Goal: Book appointment/travel/reservation

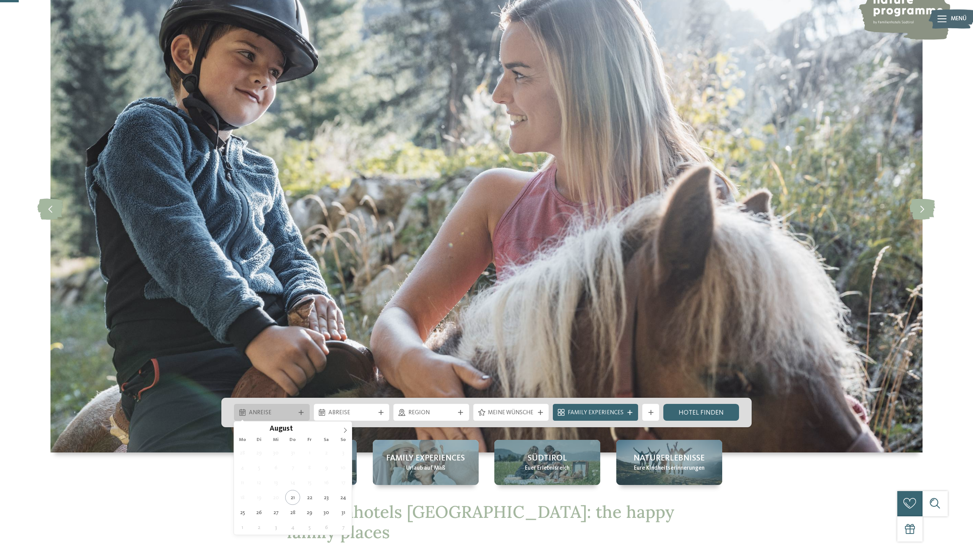
click at [306, 412] on div "Anreise" at bounding box center [272, 412] width 76 height 17
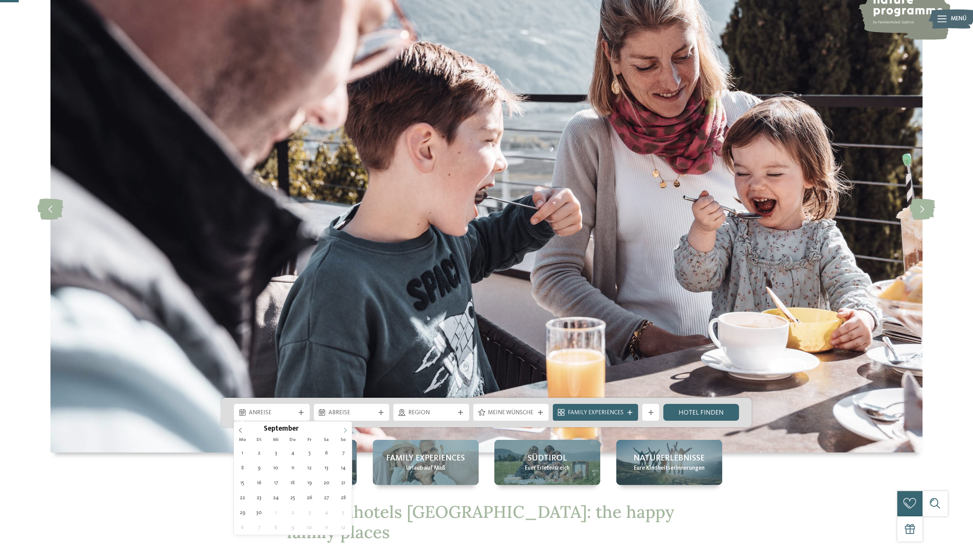
click at [345, 430] on icon at bounding box center [344, 429] width 5 height 5
type div "[DATE]"
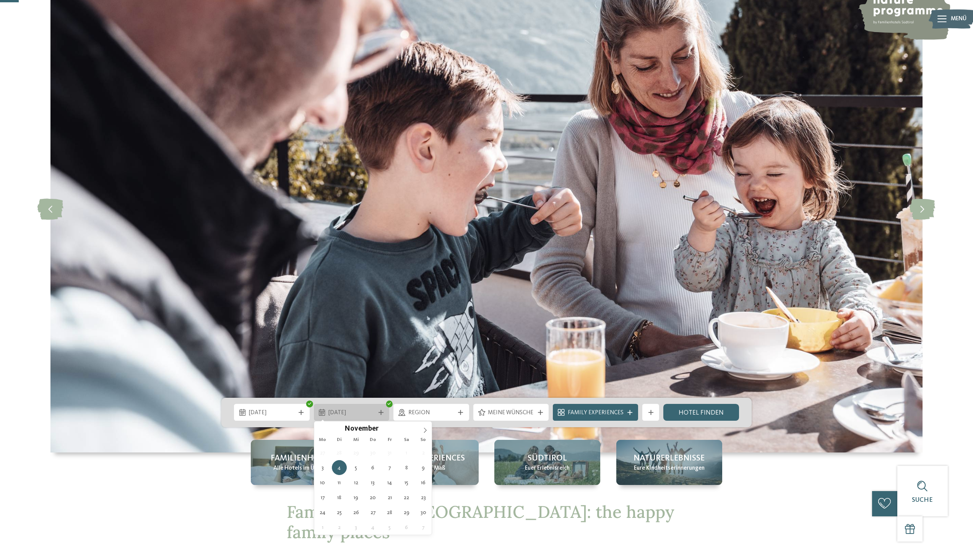
click at [381, 412] on icon at bounding box center [380, 412] width 5 height 5
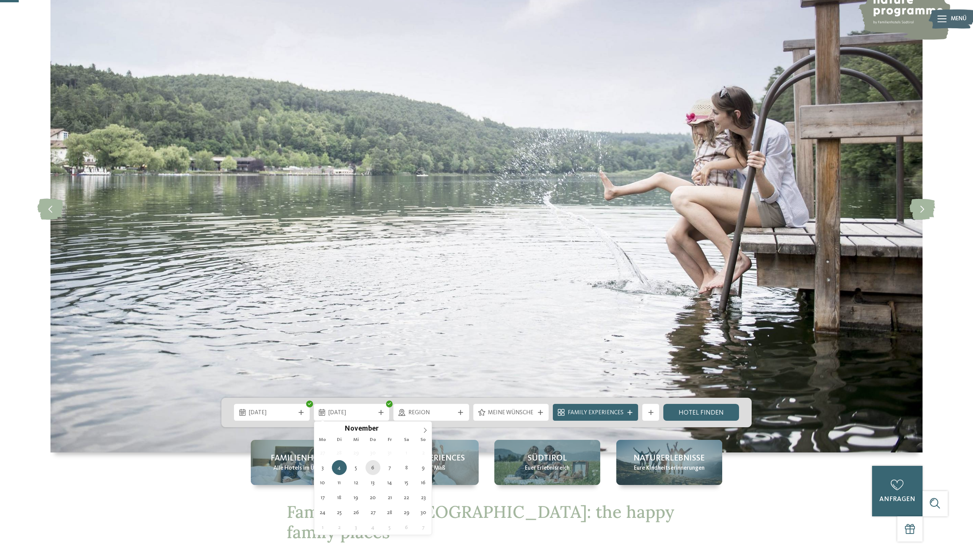
type div "[DATE]"
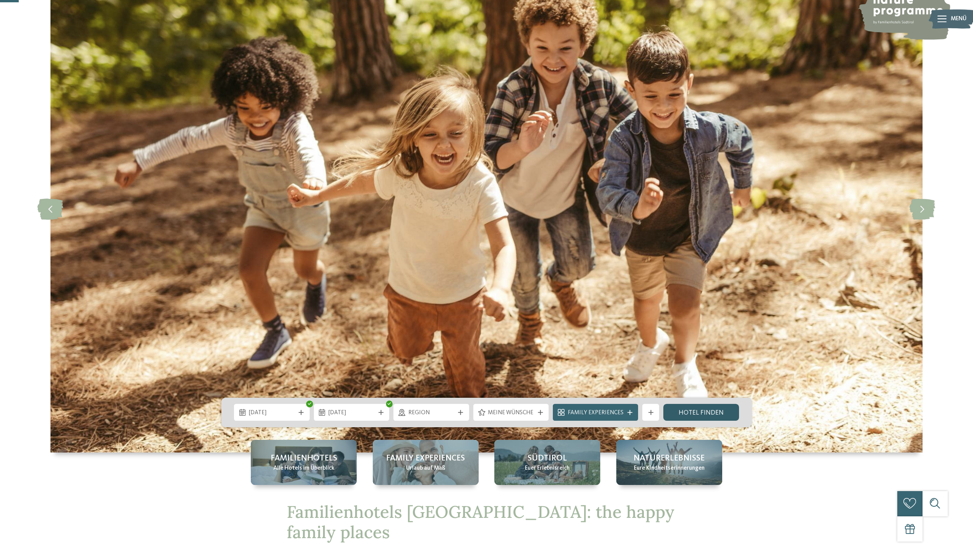
click at [688, 410] on link "Hotel finden" at bounding box center [701, 412] width 76 height 17
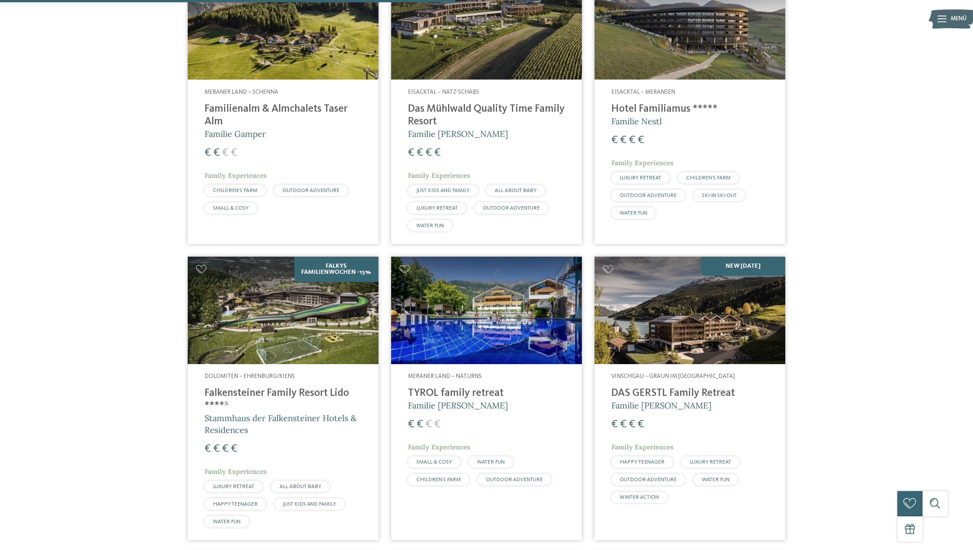
scroll to position [892, 0]
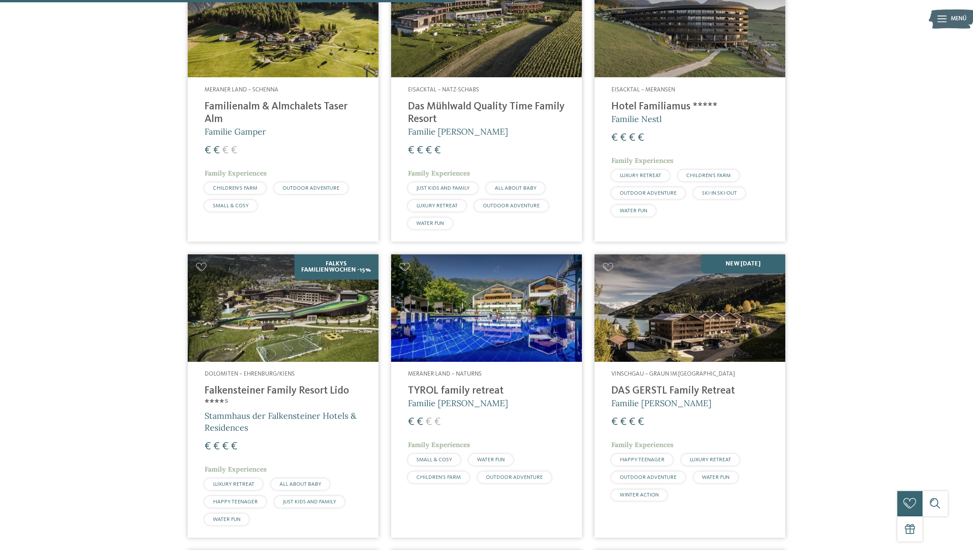
click at [332, 321] on img at bounding box center [283, 307] width 191 height 107
